Goal: Task Accomplishment & Management: Manage account settings

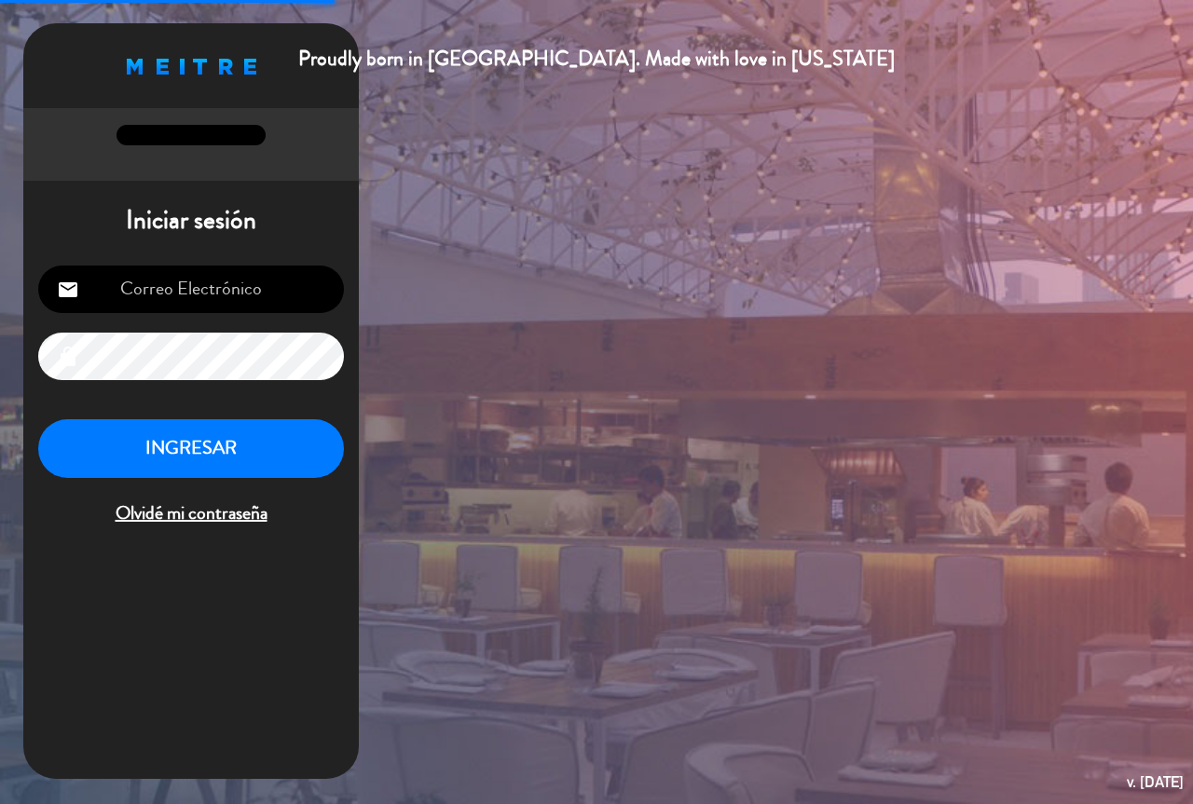
type input "[EMAIL_ADDRESS][DOMAIN_NAME]"
click at [238, 461] on button "INGRESAR" at bounding box center [191, 448] width 306 height 59
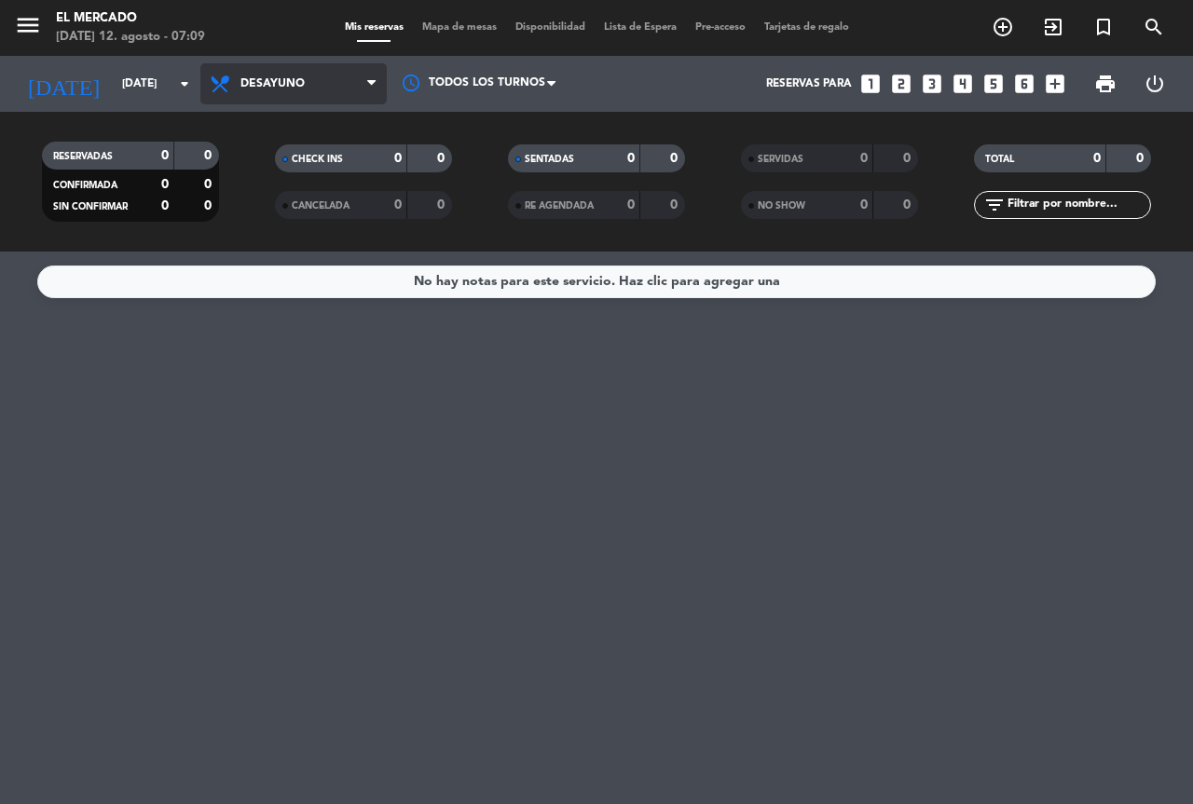
click at [253, 81] on span "Desayuno" at bounding box center [272, 83] width 64 height 13
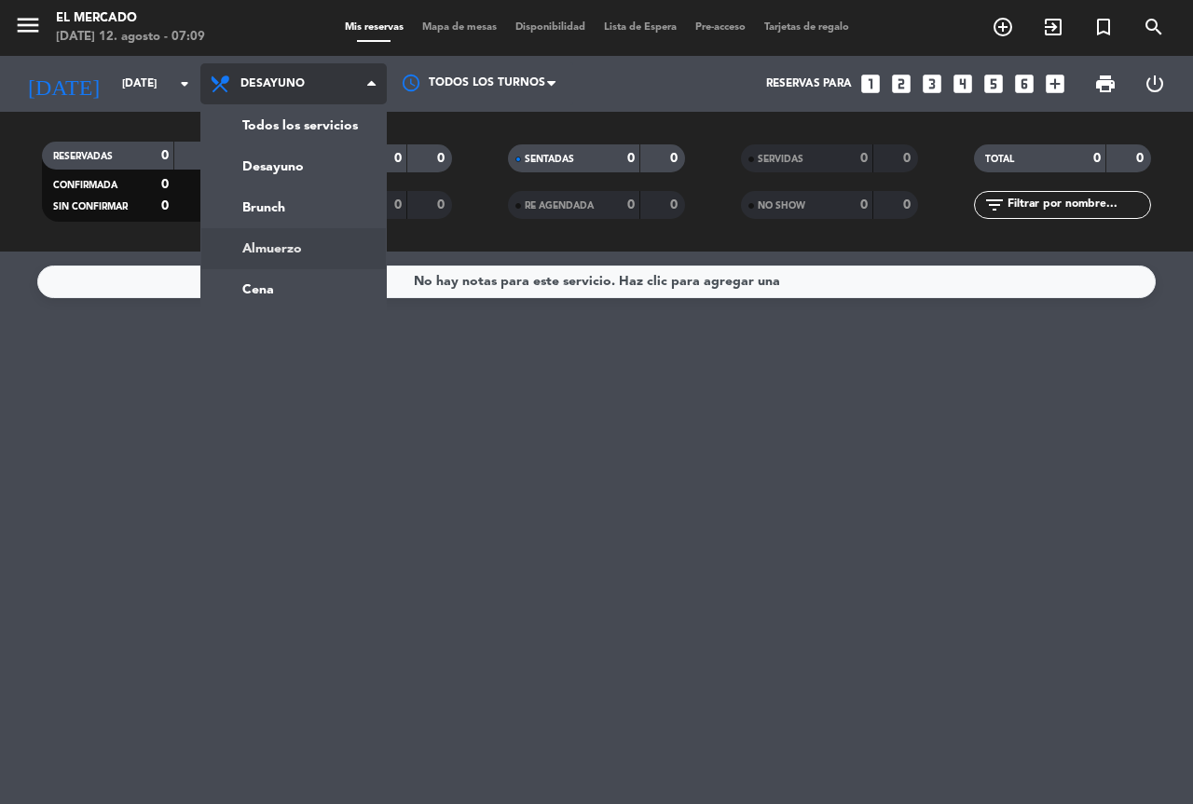
click at [295, 249] on div "menu El Mercado [DATE] 12. agosto - 07:09 Mis reservas Mapa de mesas Disponibil…" at bounding box center [596, 126] width 1193 height 252
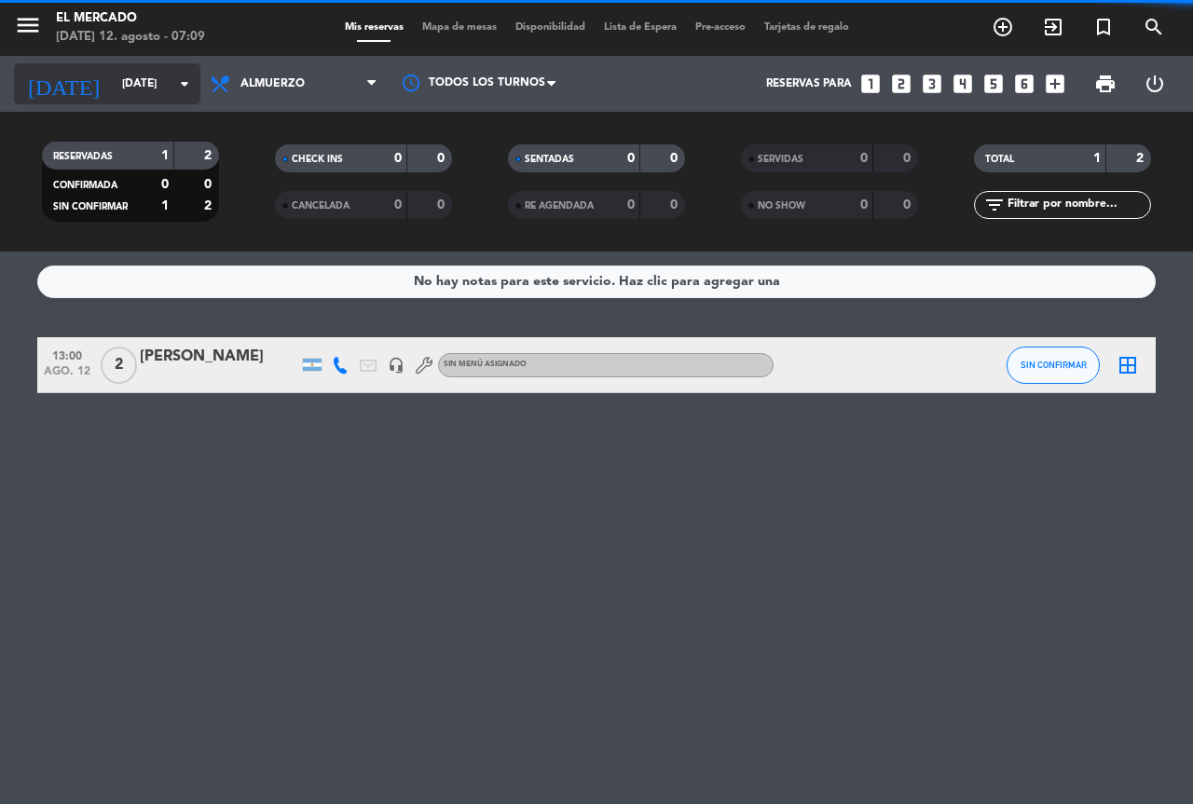
click at [113, 81] on input "[DATE]" at bounding box center [187, 84] width 148 height 32
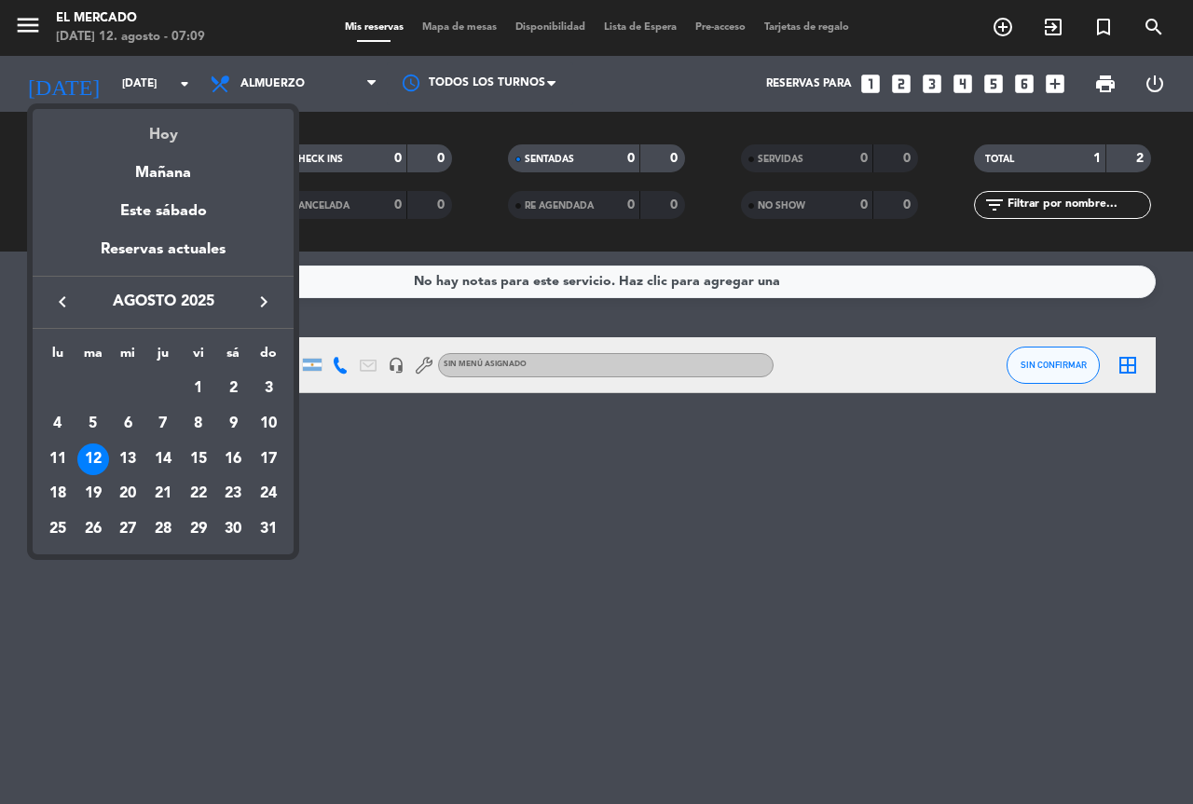
click at [115, 130] on div "Hoy" at bounding box center [163, 128] width 261 height 38
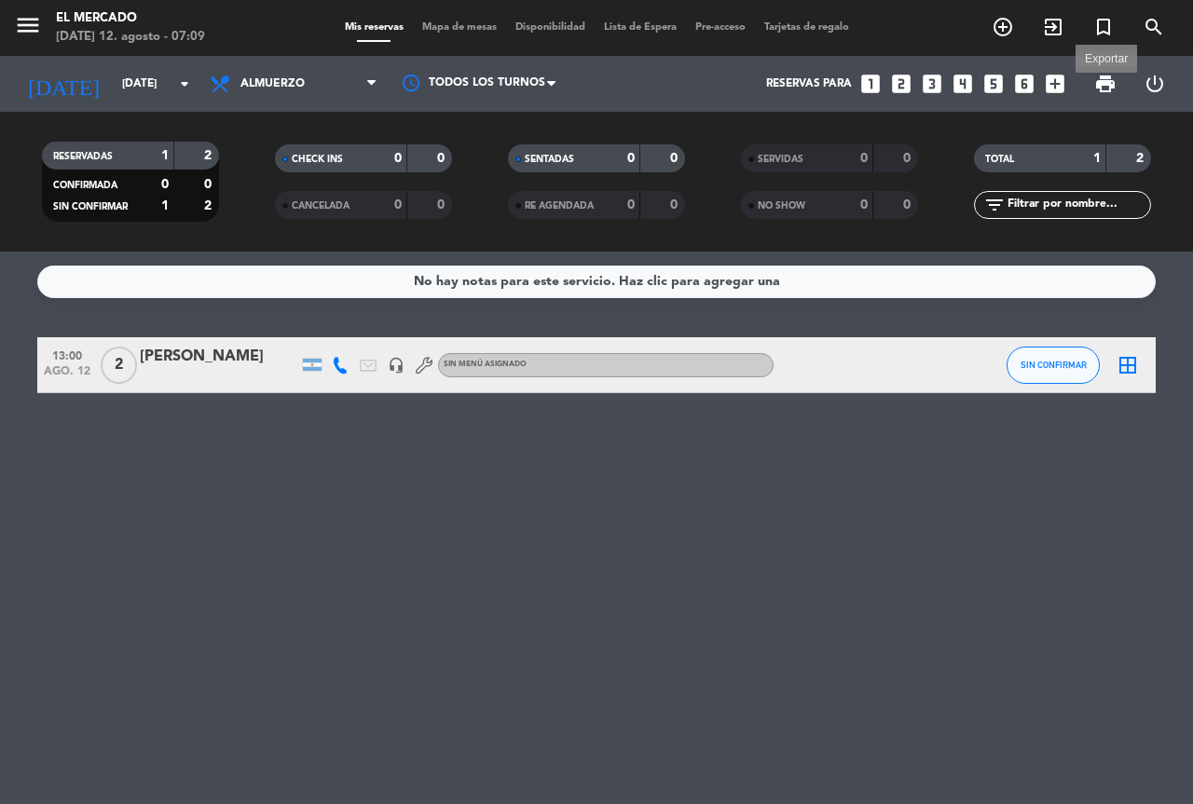
click at [1110, 85] on span "print" at bounding box center [1105, 84] width 22 height 22
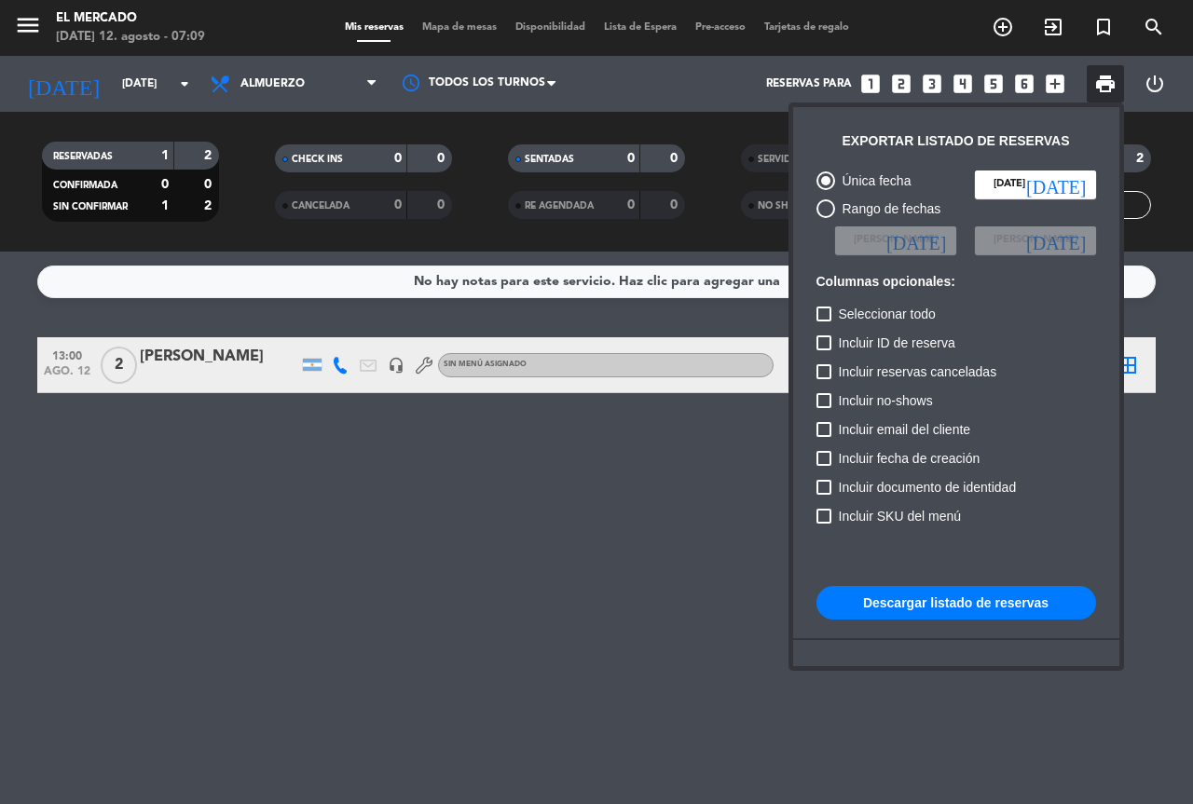
click at [927, 610] on button "Descargar listado de reservas" at bounding box center [956, 603] width 280 height 34
click at [995, 611] on button "Descargar listado de reservas" at bounding box center [956, 603] width 280 height 34
click at [292, 110] on div at bounding box center [596, 402] width 1193 height 804
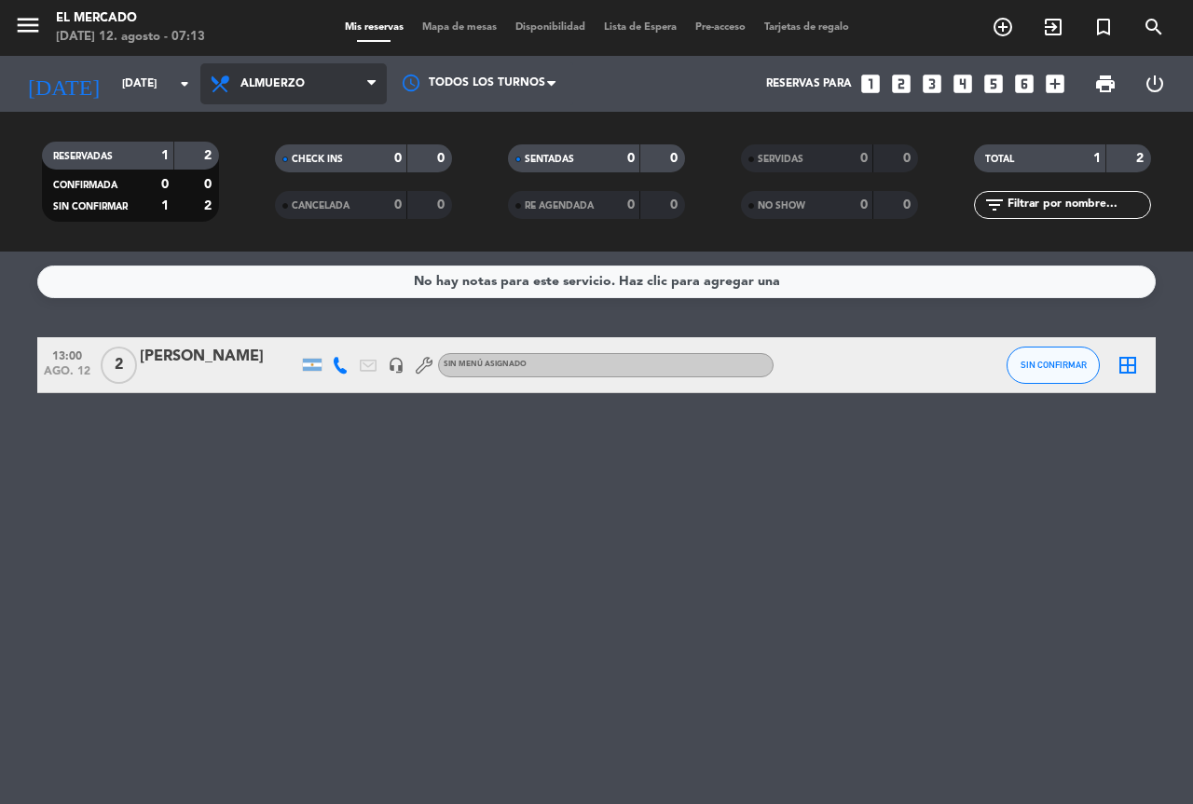
click at [312, 91] on span "Almuerzo" at bounding box center [293, 83] width 186 height 41
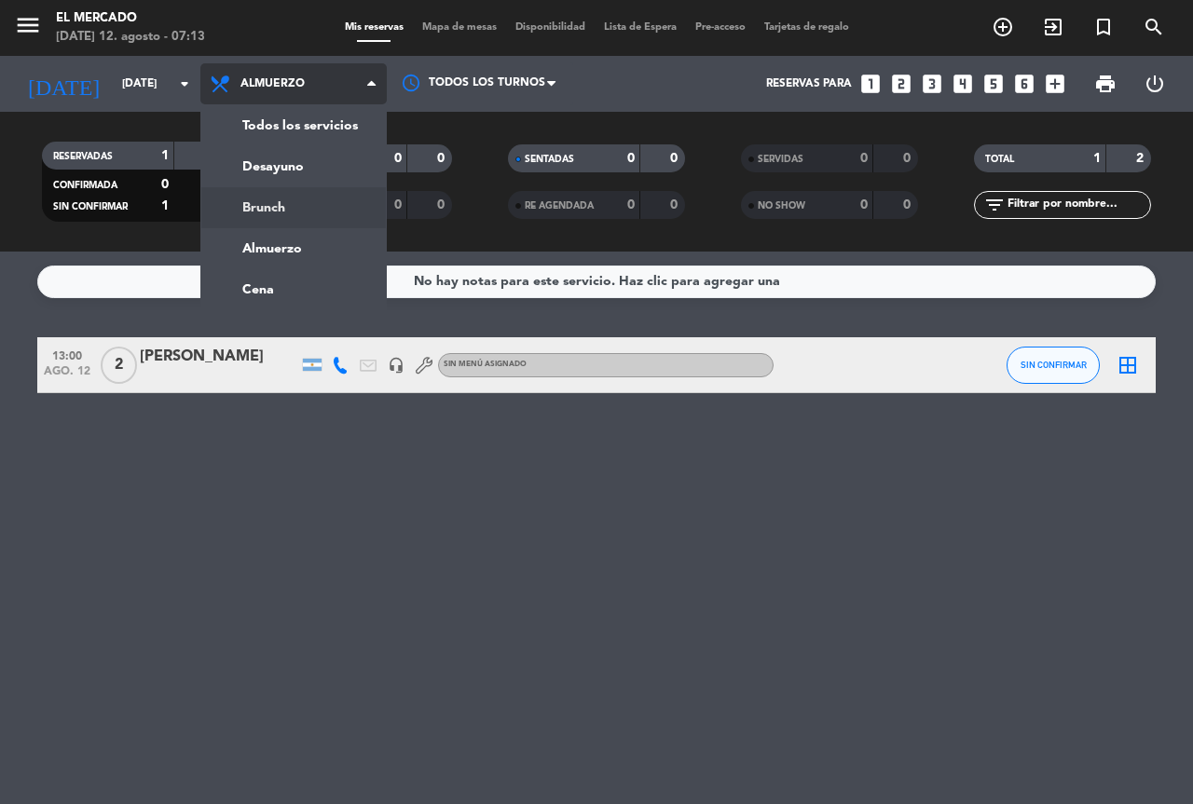
click at [288, 214] on div "menu El Mercado [DATE] 12. agosto - 07:13 Mis reservas Mapa de mesas Disponibil…" at bounding box center [596, 126] width 1193 height 252
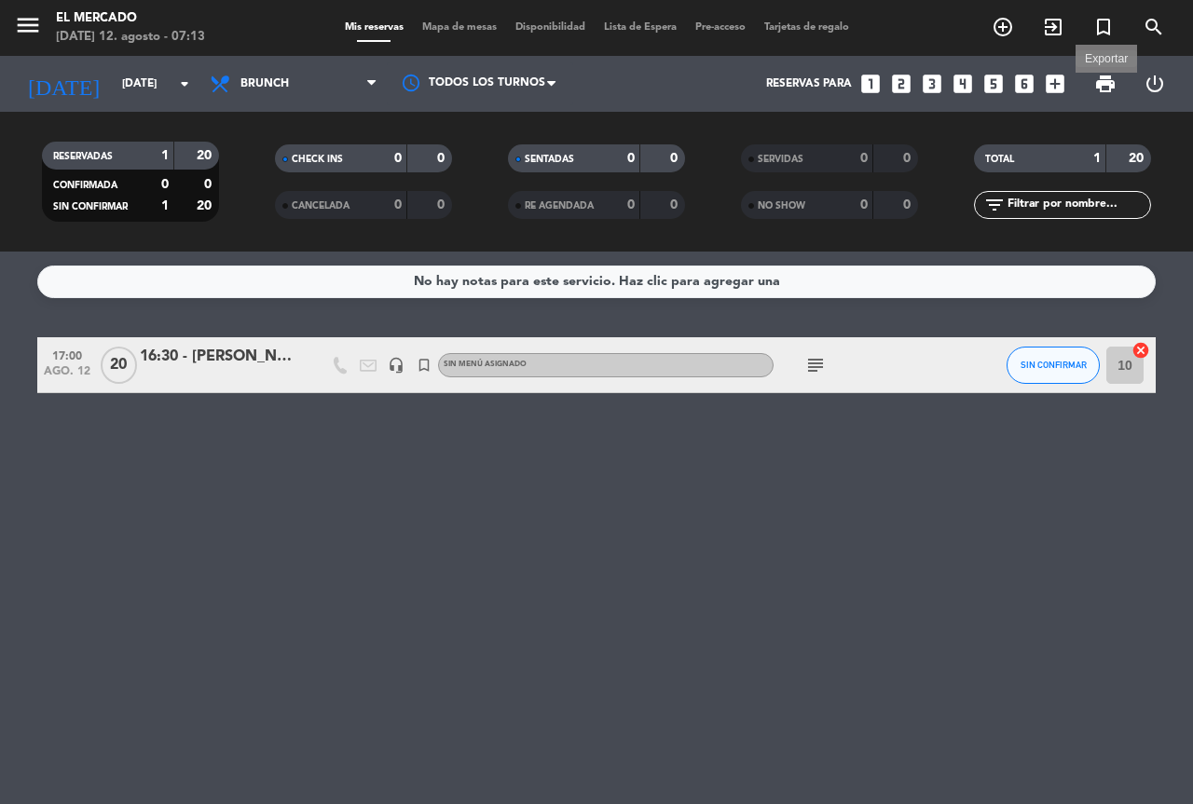
click at [1102, 75] on span "print" at bounding box center [1105, 84] width 22 height 22
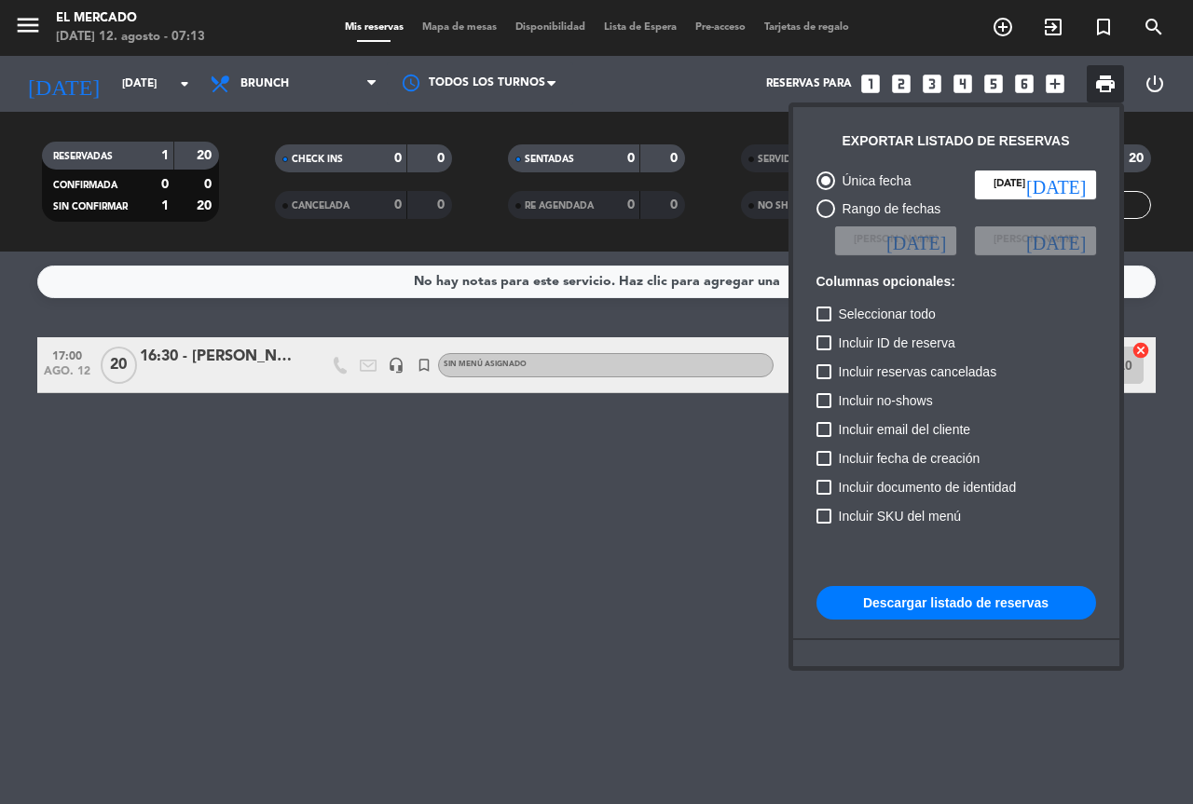
click at [967, 597] on button "Descargar listado de reservas" at bounding box center [956, 603] width 280 height 34
click at [353, 560] on div at bounding box center [596, 402] width 1193 height 804
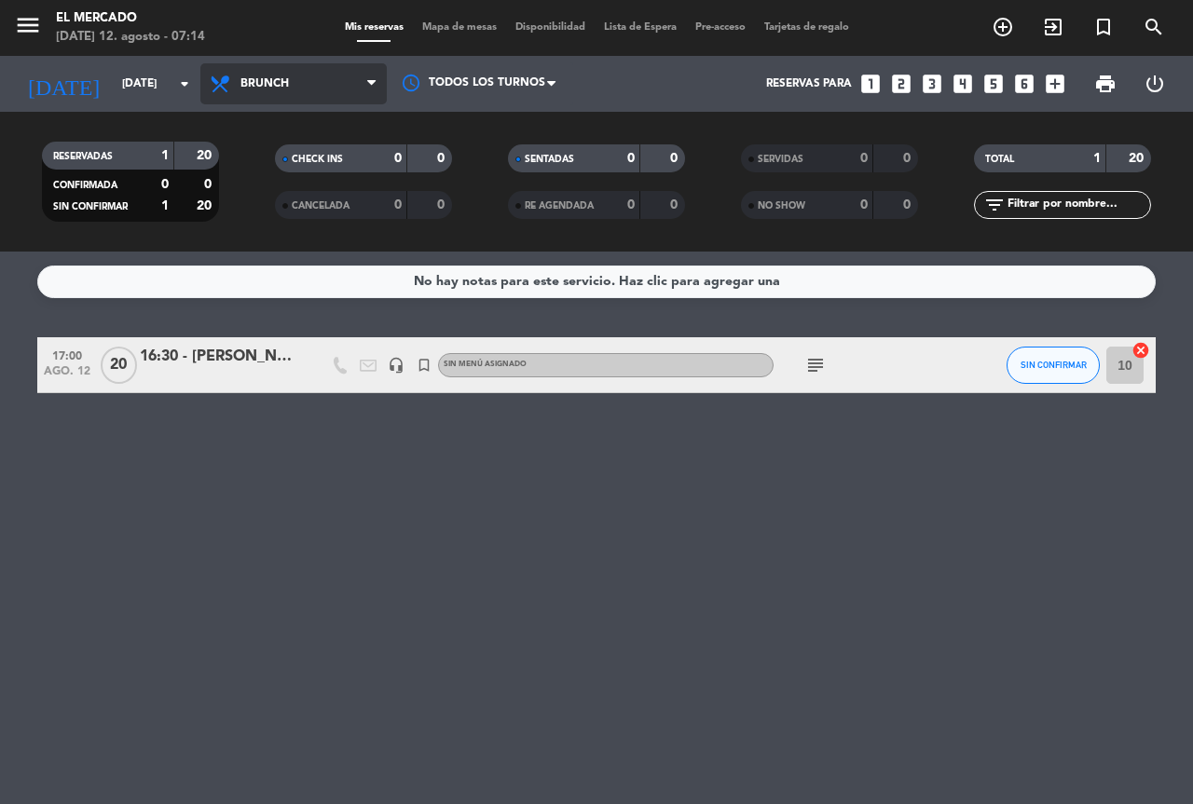
click at [265, 74] on span "Brunch" at bounding box center [293, 83] width 186 height 41
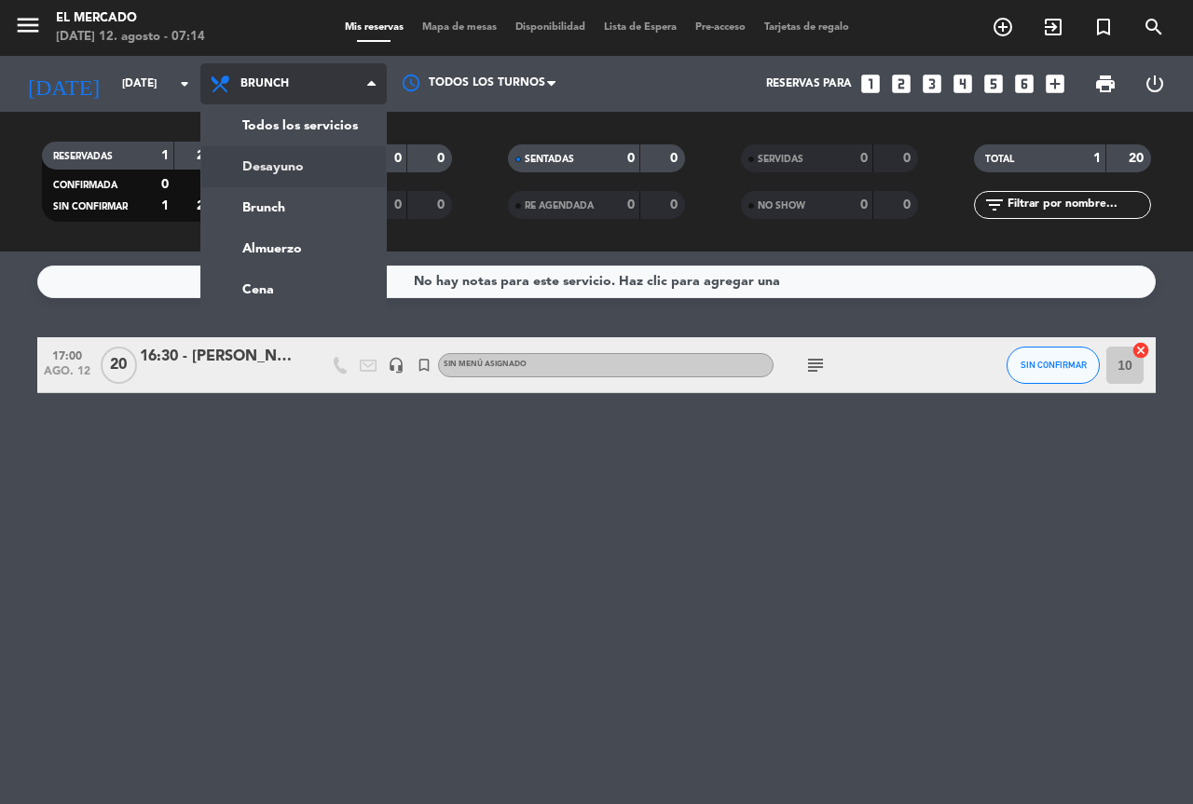
click at [266, 178] on div "menu El Mercado [DATE] 12. agosto - 07:14 Mis reservas Mapa de mesas Disponibil…" at bounding box center [596, 126] width 1193 height 252
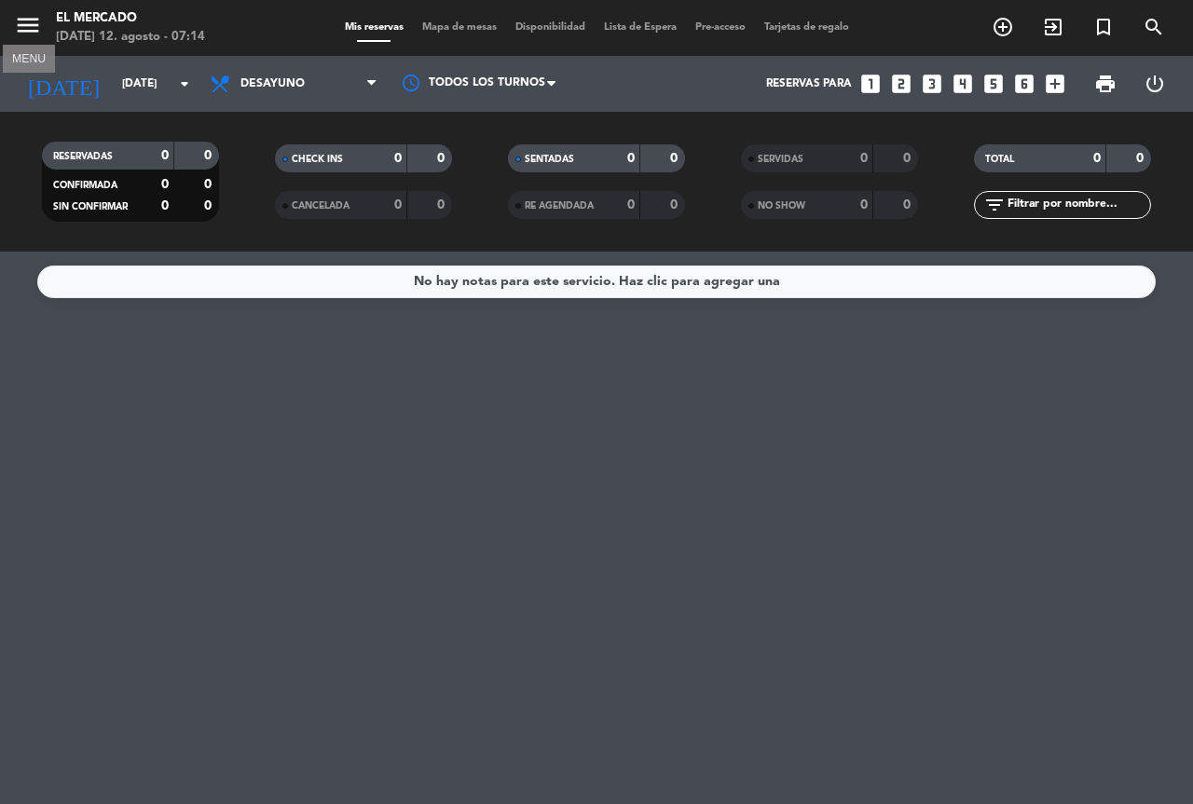
click at [31, 17] on icon "menu" at bounding box center [28, 25] width 28 height 28
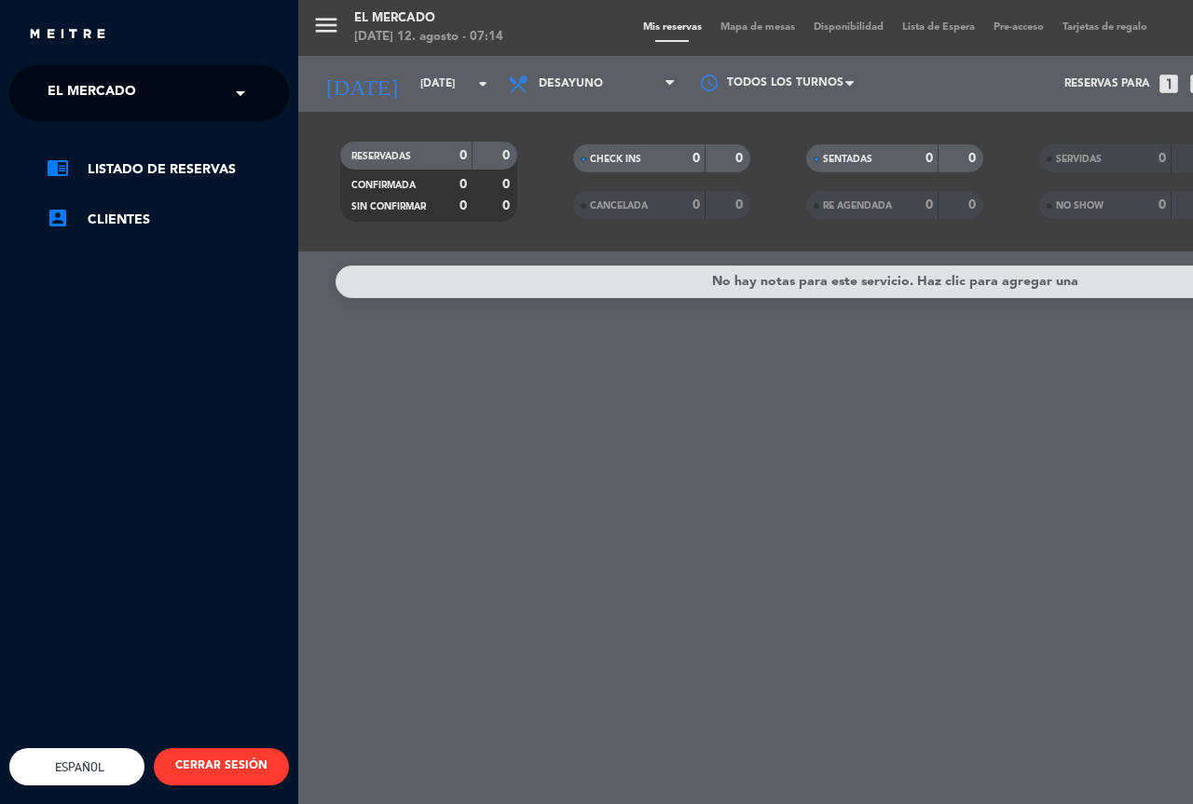
click at [125, 101] on span "El Mercado" at bounding box center [92, 93] width 89 height 39
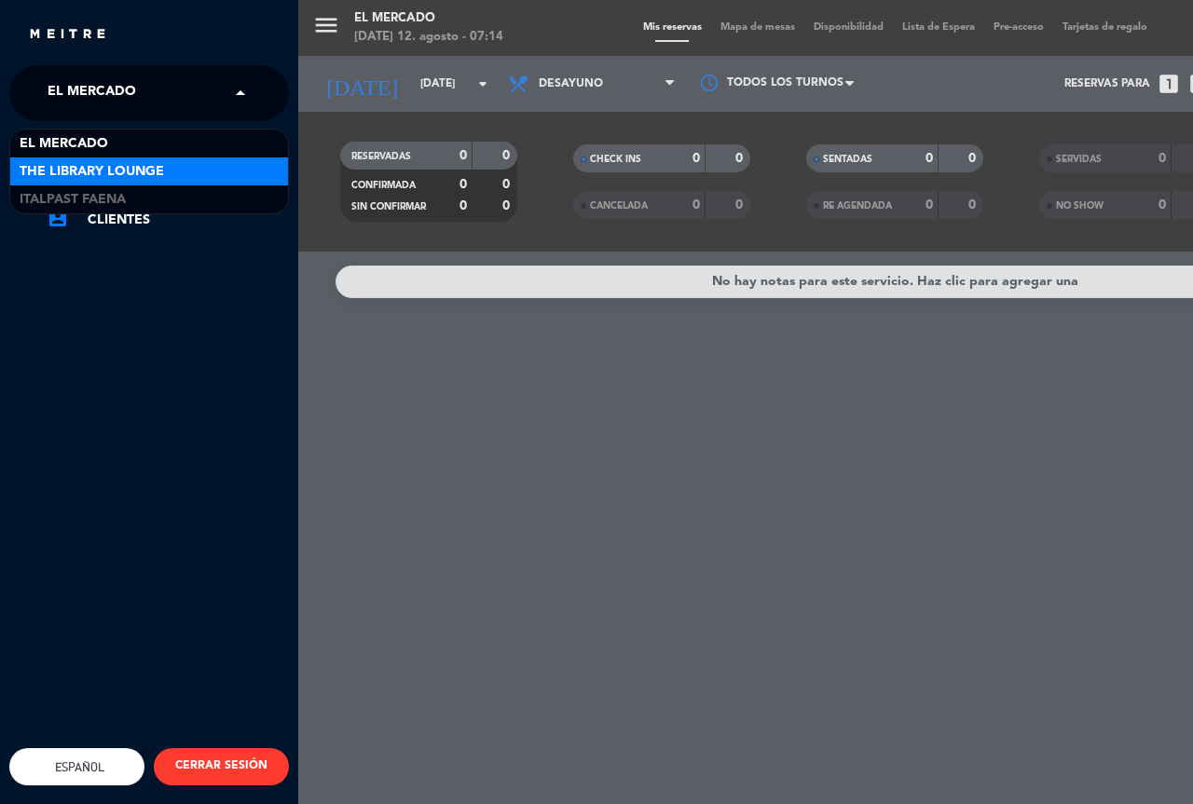
click at [111, 180] on span "The Library Lounge" at bounding box center [92, 171] width 144 height 21
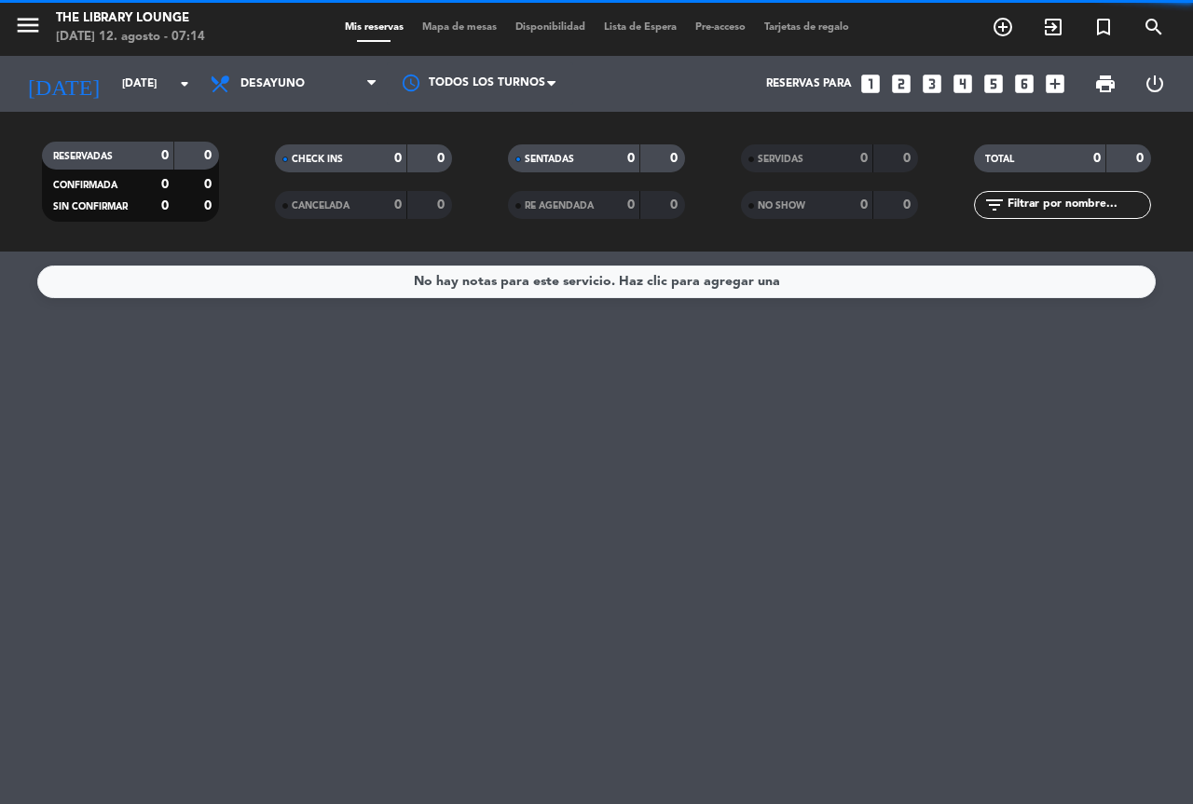
click at [517, 368] on div "menu The Library Lounge [DATE] 12. agosto - 07:14 Mis reservas Mapa de mesas Di…" at bounding box center [596, 402] width 1193 height 804
click at [300, 76] on span "Desayuno" at bounding box center [293, 83] width 186 height 41
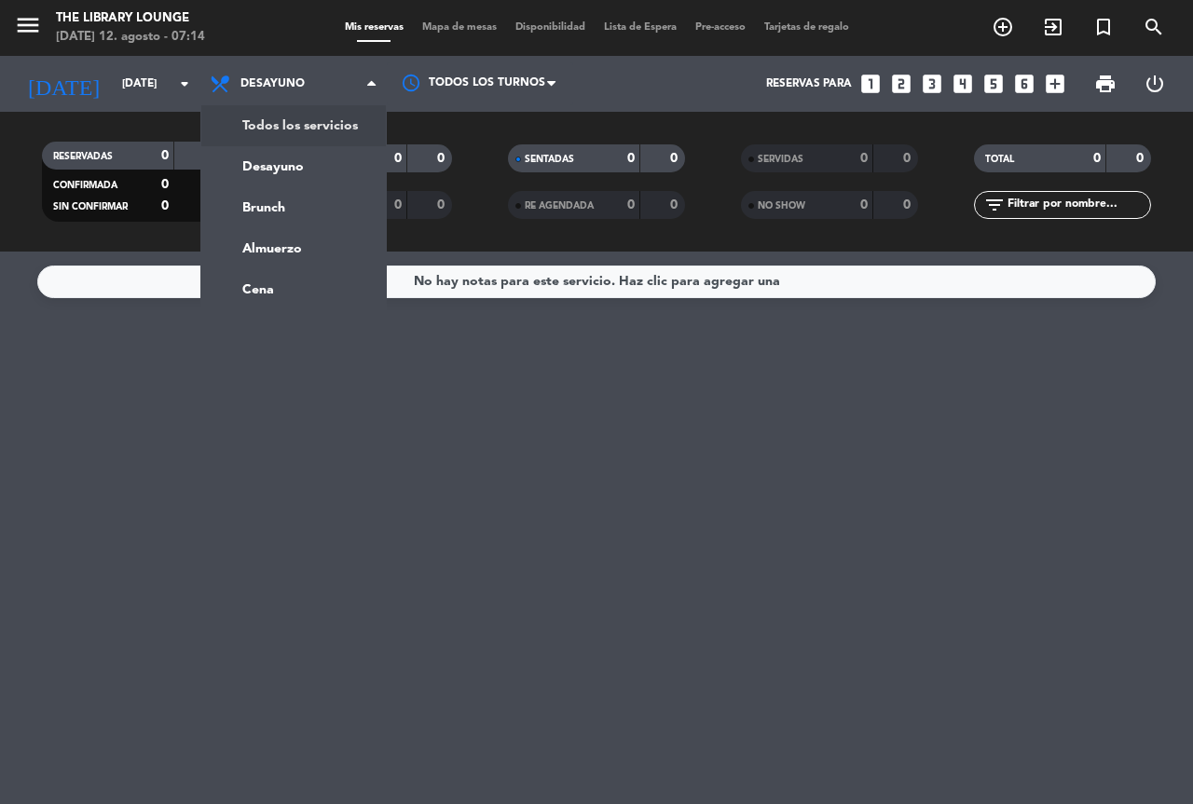
click at [300, 118] on div "menu The Library Lounge [DATE] 12. agosto - 07:14 Mis reservas Mapa de mesas Di…" at bounding box center [596, 126] width 1193 height 252
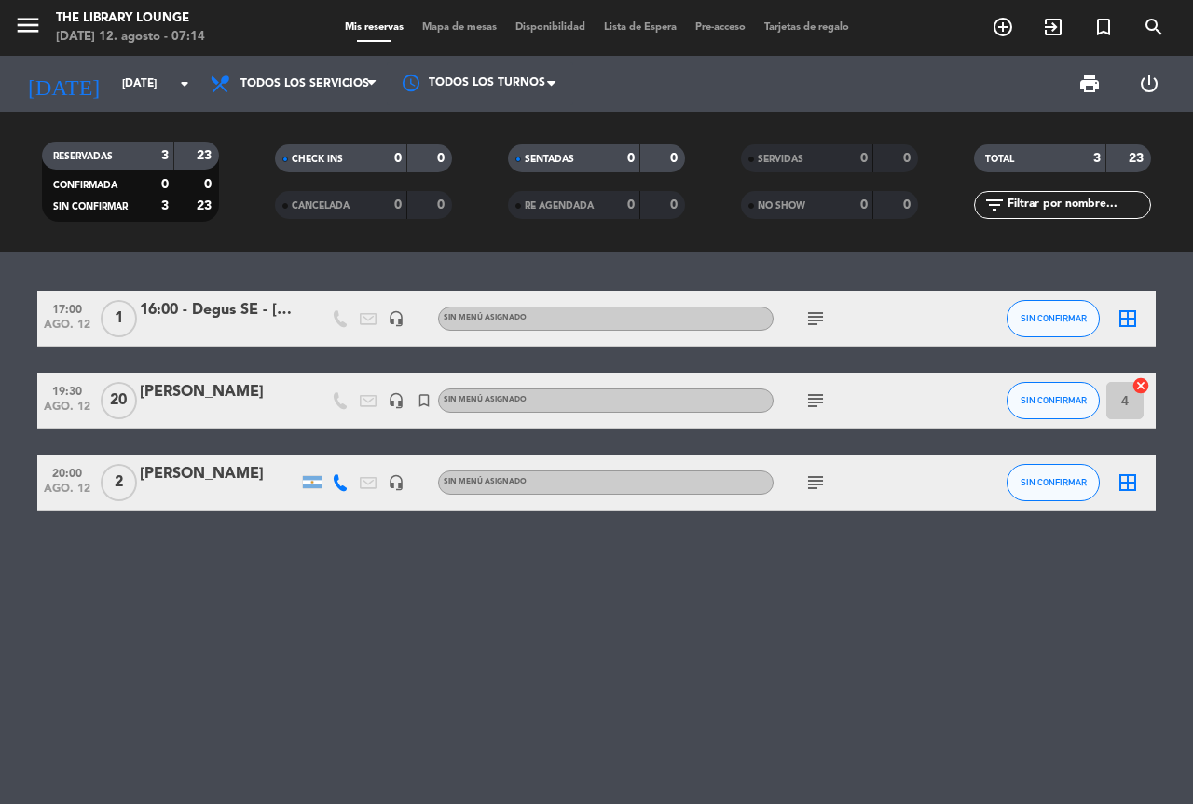
click at [814, 319] on icon "subject" at bounding box center [815, 319] width 22 height 22
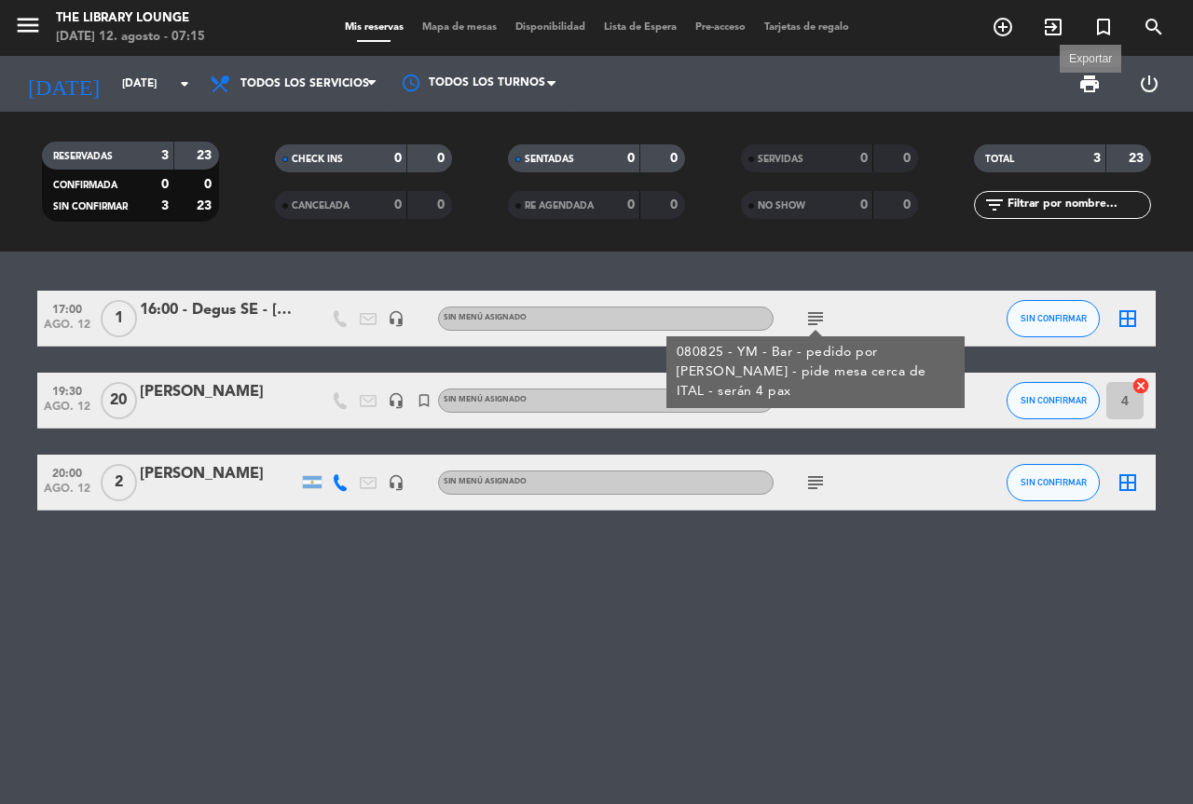
click at [1088, 86] on span "print" at bounding box center [1089, 84] width 22 height 22
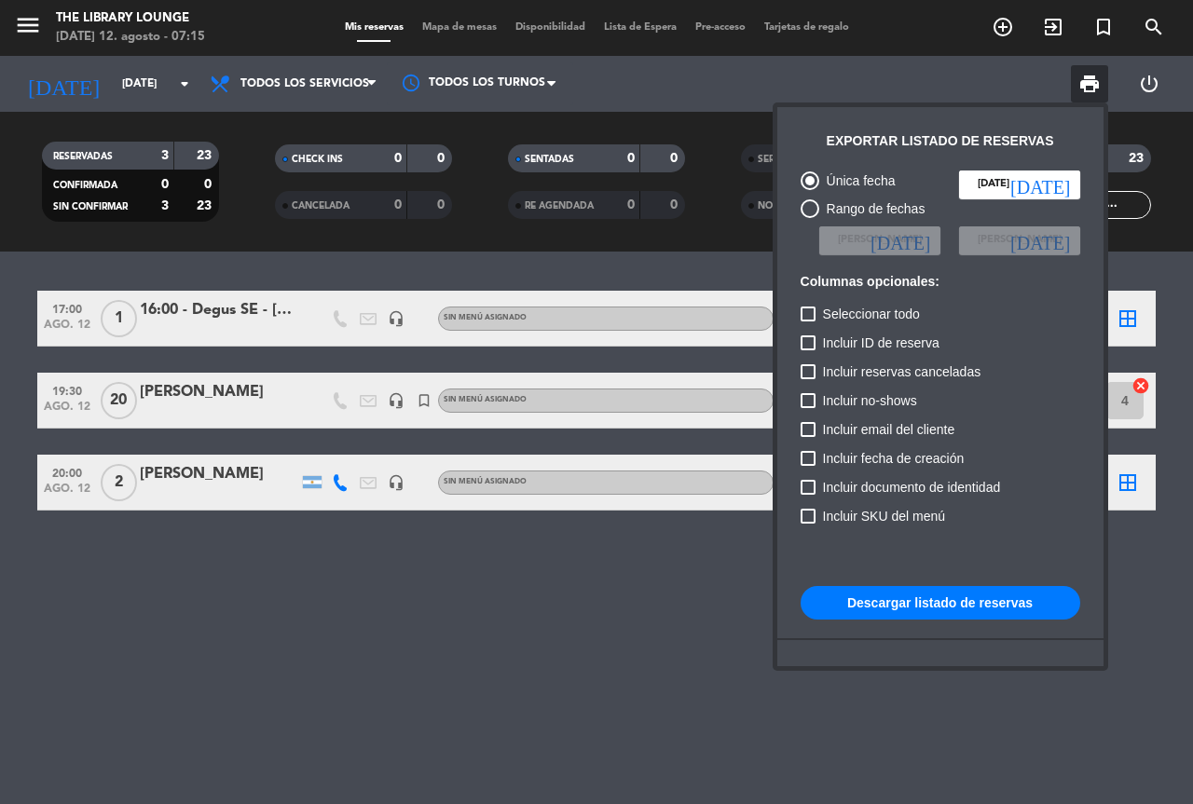
click at [922, 603] on button "Descargar listado de reservas" at bounding box center [940, 603] width 280 height 34
click at [577, 542] on div at bounding box center [596, 402] width 1193 height 804
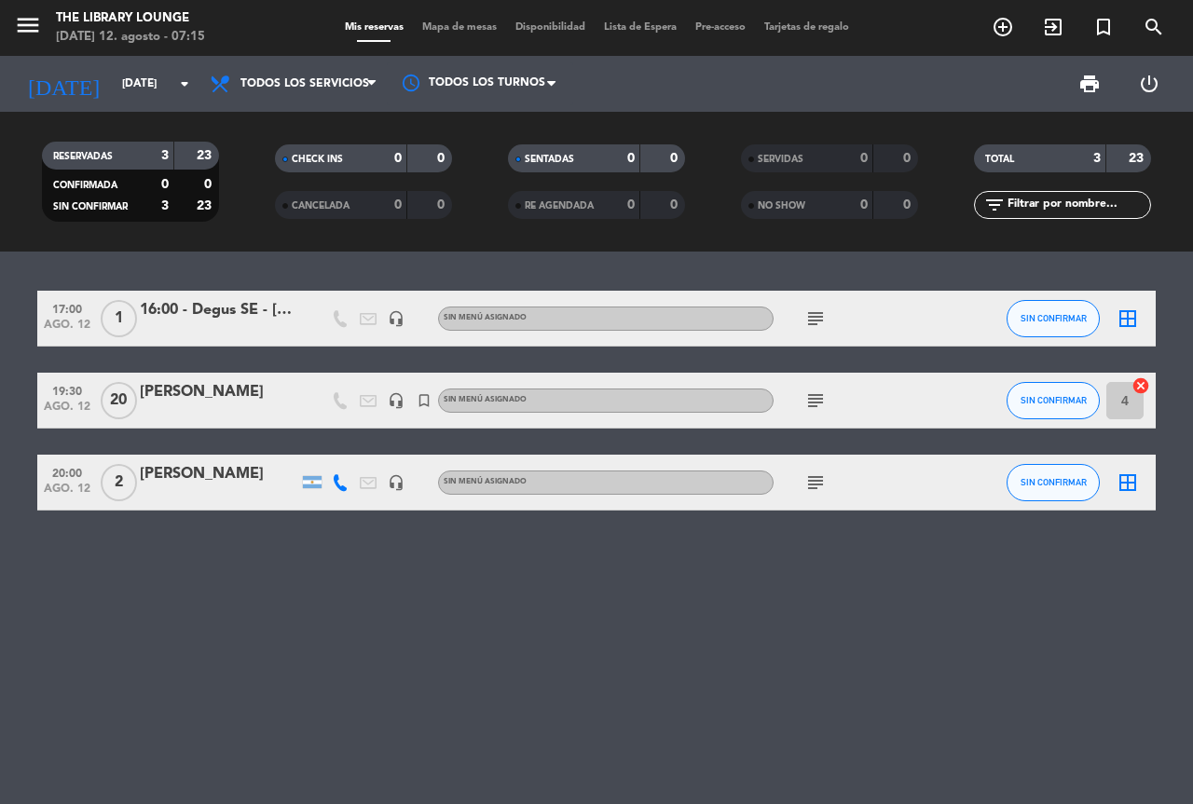
click at [825, 390] on icon "subject" at bounding box center [815, 401] width 22 height 22
